Goal: Task Accomplishment & Management: Manage account settings

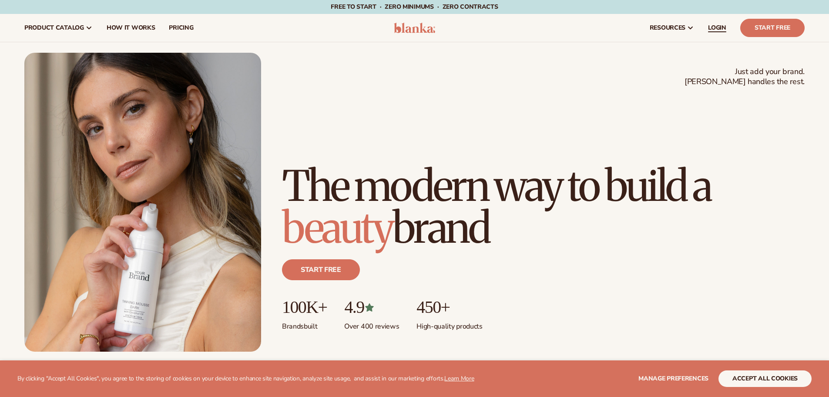
click at [725, 26] on span "LOGIN" at bounding box center [717, 27] width 18 height 7
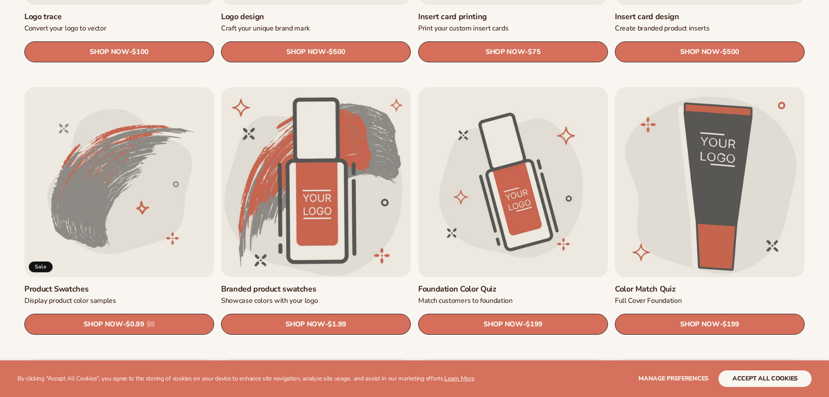
scroll to position [566, 0]
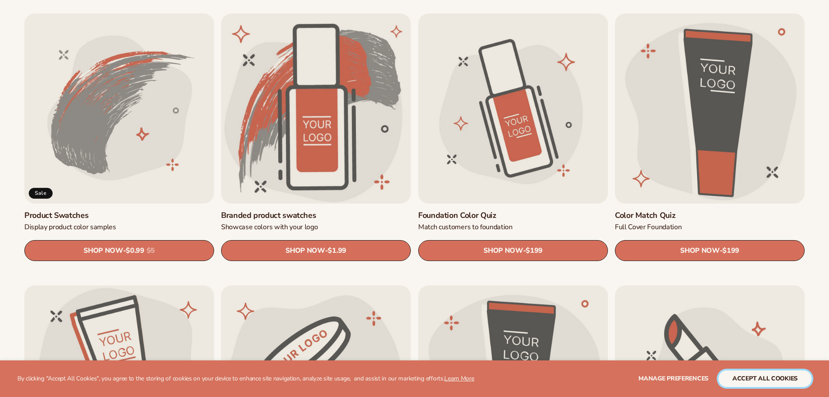
drag, startPoint x: 783, startPoint y: 383, endPoint x: 781, endPoint y: 379, distance: 4.7
click at [783, 382] on button "accept all cookies" at bounding box center [765, 378] width 93 height 17
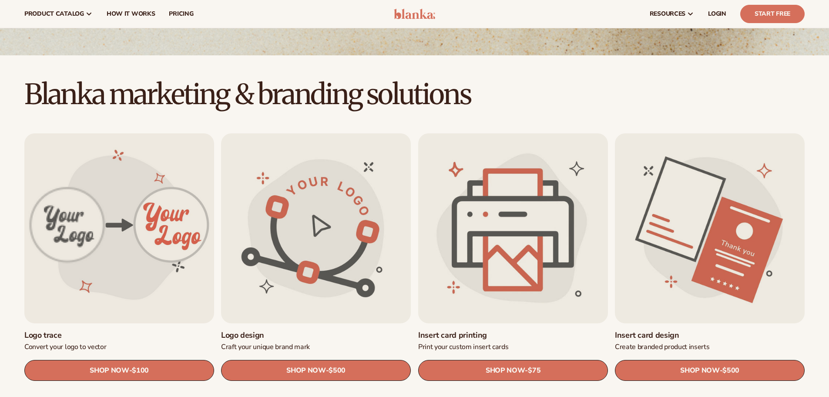
scroll to position [0, 0]
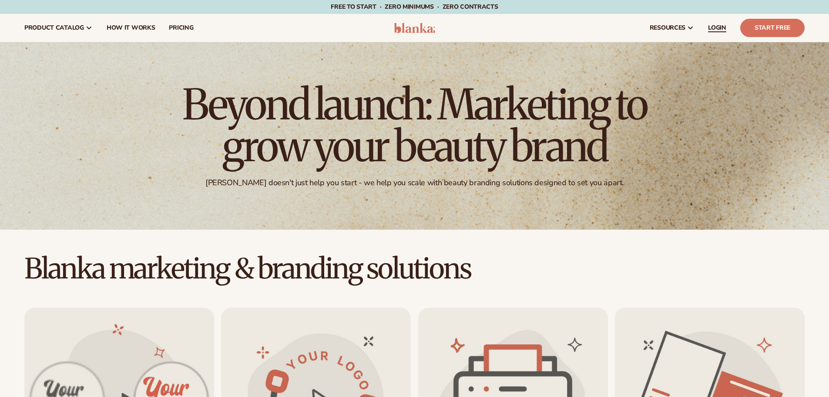
click at [717, 27] on span "LOGIN" at bounding box center [717, 27] width 18 height 7
